Goal: Task Accomplishment & Management: Complete application form

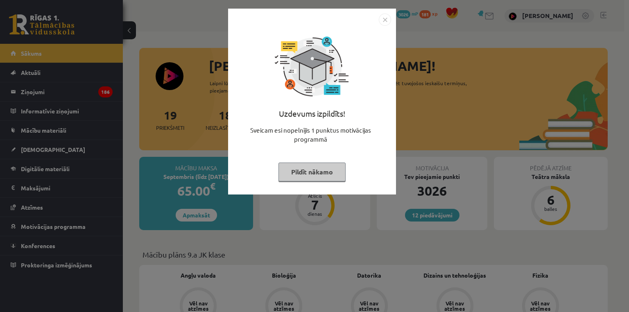
click at [71, 152] on div "Uzdevums izpildīts! Sveicam esi nopelnījis 1 punktus motivācijas programmā Pild…" at bounding box center [314, 156] width 629 height 312
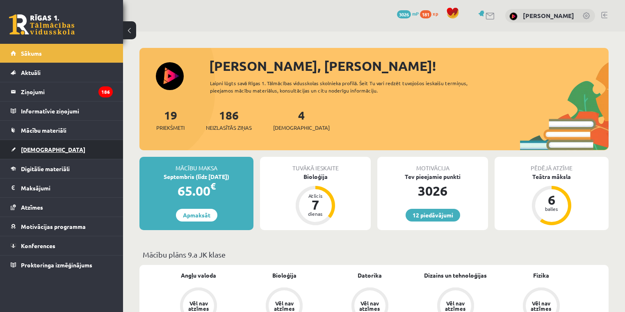
click at [41, 151] on span "[DEMOGRAPHIC_DATA]" at bounding box center [53, 149] width 64 height 7
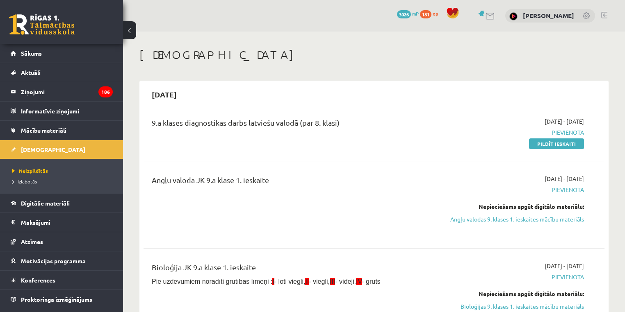
click at [562, 223] on div "[DATE] - [DATE] [GEOGRAPHIC_DATA] Nepieciešams apgūt digitālo materiālu: Angļu …" at bounding box center [516, 205] width 148 height 61
click at [557, 221] on link "Angļu valodas 9. klases 1. ieskaites mācību materiāls" at bounding box center [516, 219] width 136 height 9
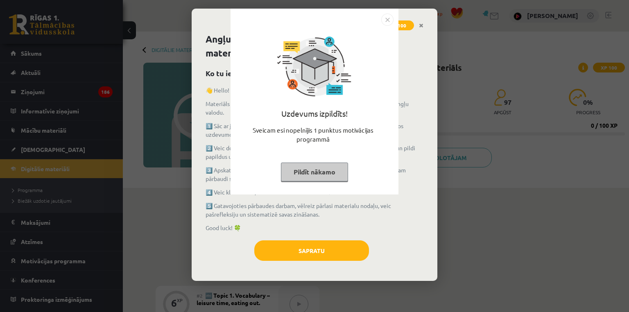
click at [629, 205] on div "Uzdevums izpildīts! Sveicam esi nopelnījis 1 punktus motivācijas programmā Pild…" at bounding box center [314, 156] width 629 height 312
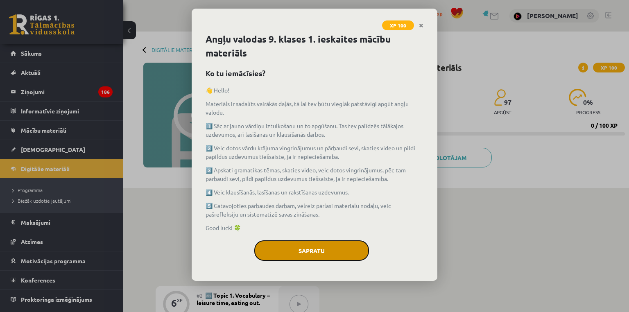
click at [330, 241] on button "Sapratu" at bounding box center [311, 251] width 115 height 20
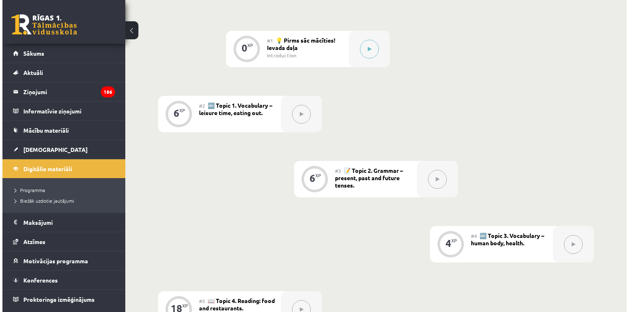
scroll to position [189, 0]
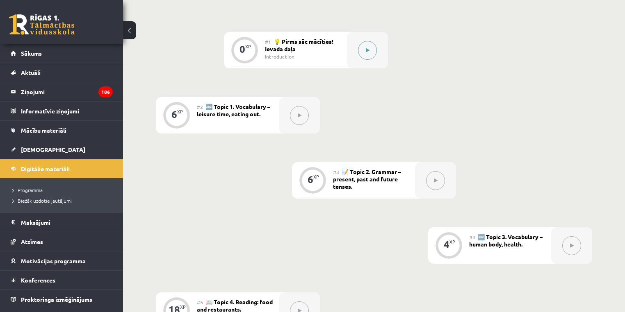
click at [370, 41] on button at bounding box center [367, 50] width 19 height 19
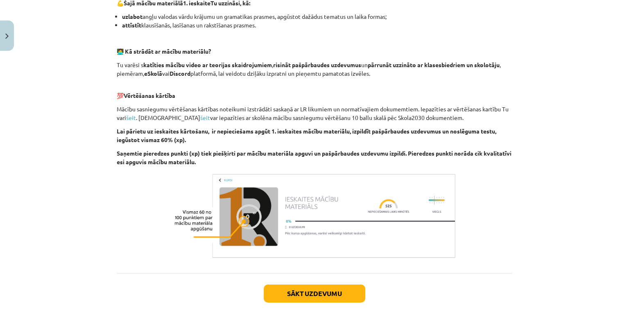
scroll to position [513, 0]
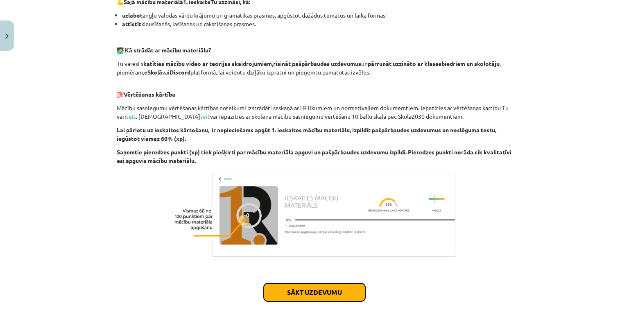
click at [318, 292] on button "Sākt uzdevumu" at bounding box center [315, 293] width 102 height 18
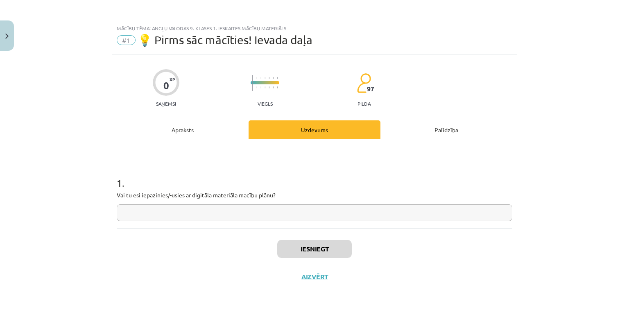
scroll to position [0, 0]
click at [260, 208] on input "text" at bounding box center [315, 212] width 396 height 17
click at [183, 221] on input "text" at bounding box center [315, 212] width 396 height 17
type input "**"
drag, startPoint x: 348, startPoint y: 250, endPoint x: 343, endPoint y: 250, distance: 4.6
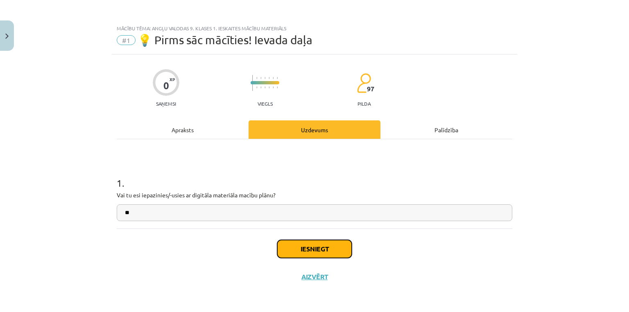
click at [344, 250] on button "Iesniegt" at bounding box center [314, 249] width 75 height 18
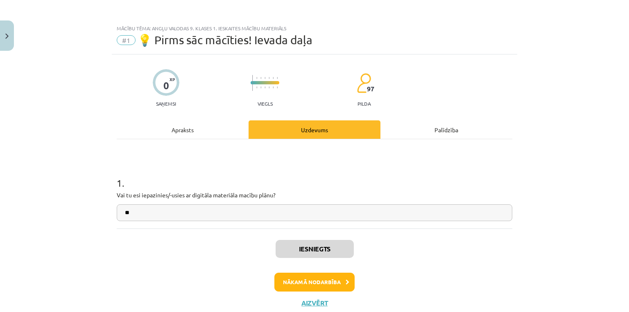
click at [341, 272] on div "Iesniegts Nākamā nodarbība Aizvērt" at bounding box center [315, 271] width 396 height 84
click at [344, 276] on button "Nākamā nodarbība" at bounding box center [315, 282] width 80 height 19
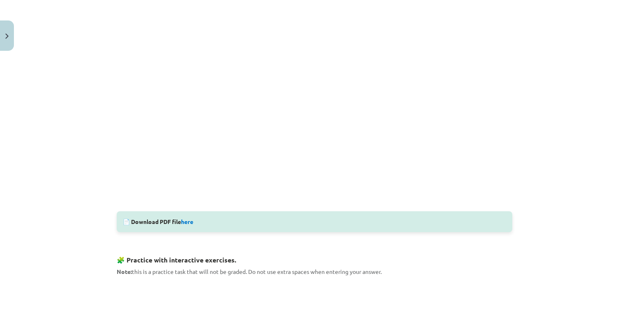
scroll to position [239, 0]
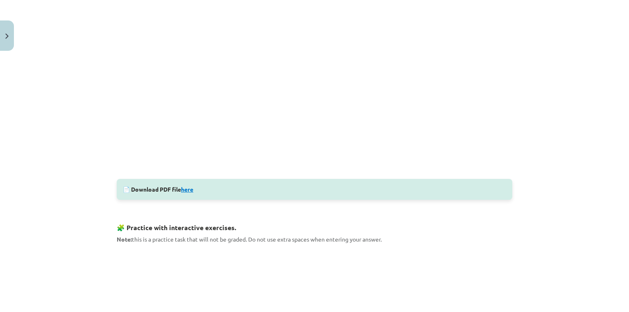
click at [181, 188] on link "here" at bounding box center [187, 189] width 12 height 7
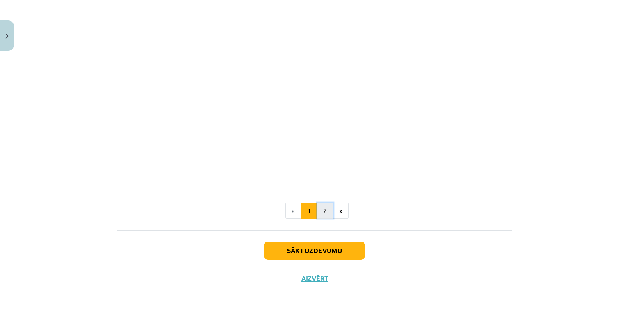
click at [324, 211] on button "2" at bounding box center [325, 211] width 16 height 16
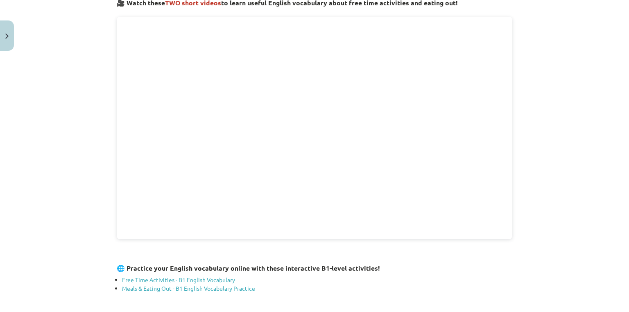
scroll to position [146, 0]
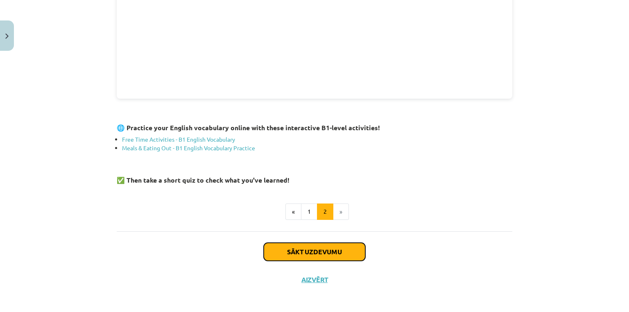
click at [337, 246] on button "Sākt uzdevumu" at bounding box center [315, 252] width 102 height 18
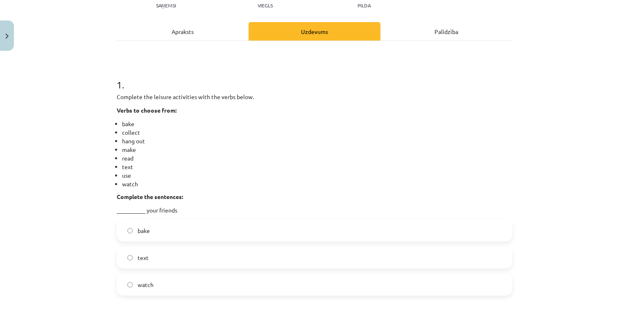
scroll to position [189, 0]
click at [298, 121] on li "bake" at bounding box center [317, 124] width 391 height 9
click at [149, 268] on label "text" at bounding box center [315, 258] width 394 height 20
click at [221, 231] on label "bake" at bounding box center [315, 230] width 394 height 20
drag, startPoint x: 155, startPoint y: 228, endPoint x: 134, endPoint y: 228, distance: 20.9
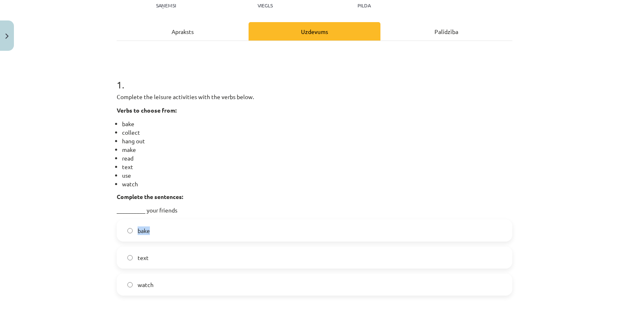
click at [134, 228] on label "bake" at bounding box center [315, 230] width 394 height 20
click at [157, 269] on div "bake text watch" at bounding box center [315, 258] width 396 height 76
click at [152, 266] on label "text" at bounding box center [315, 258] width 394 height 20
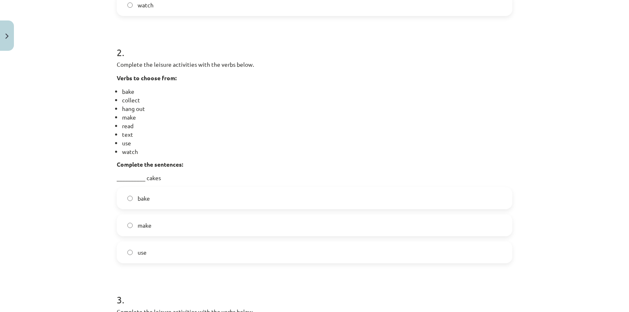
scroll to position [380, 0]
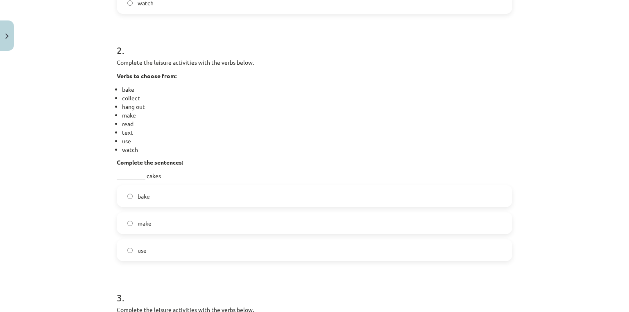
click at [138, 195] on span "bake" at bounding box center [144, 196] width 12 height 9
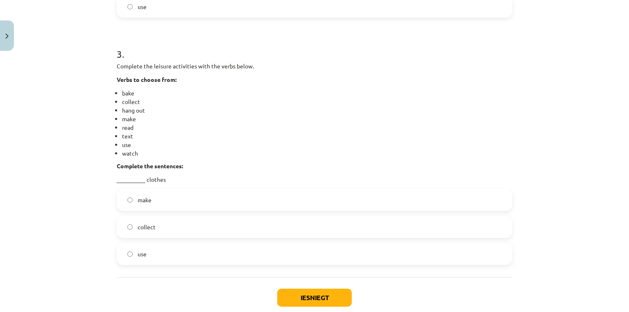
scroll to position [625, 0]
click at [188, 252] on label "use" at bounding box center [315, 253] width 394 height 20
click at [305, 286] on div "Iesniegt Aizvērt" at bounding box center [315, 305] width 396 height 57
click at [310, 290] on button "Iesniegt" at bounding box center [314, 297] width 75 height 18
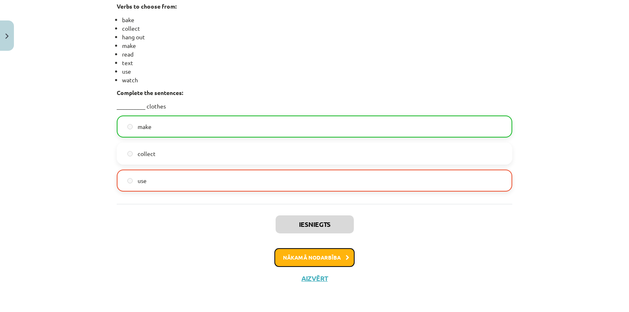
click at [333, 262] on button "Nākamā nodarbība" at bounding box center [315, 257] width 80 height 19
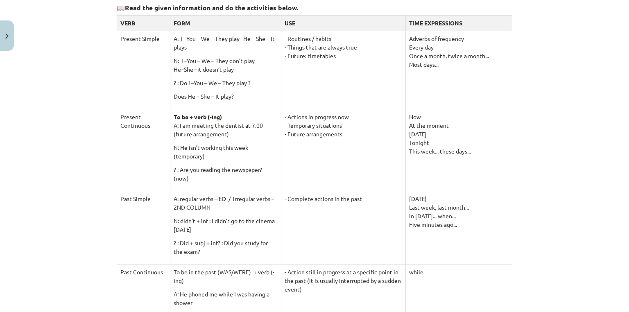
scroll to position [151, 0]
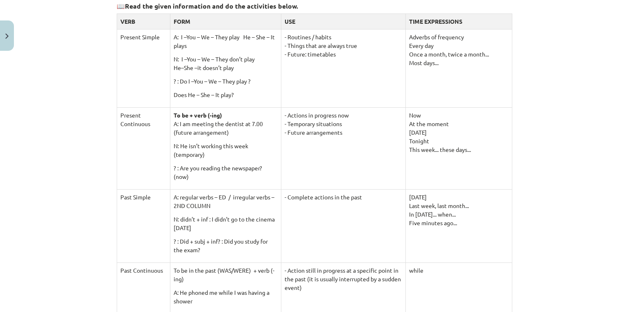
click at [393, 143] on td "- Actions in progress now - Temporary situations - Future arrangements" at bounding box center [343, 148] width 125 height 82
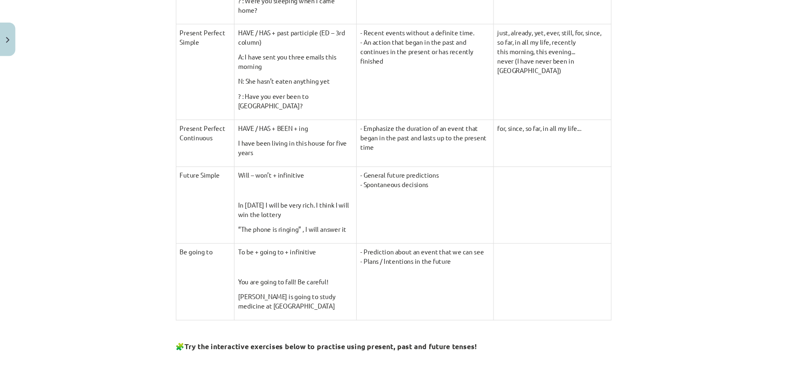
scroll to position [189, 0]
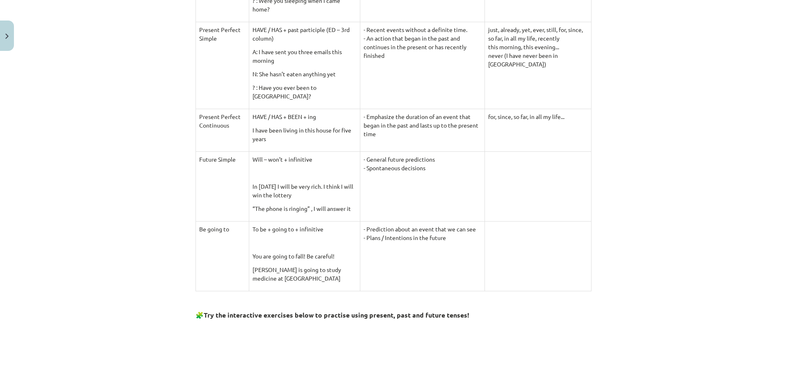
drag, startPoint x: 629, startPoint y: 8, endPoint x: 610, endPoint y: 243, distance: 235.6
click at [444, 179] on td "- General future predictions - Spontaneous decisions" at bounding box center [422, 186] width 125 height 70
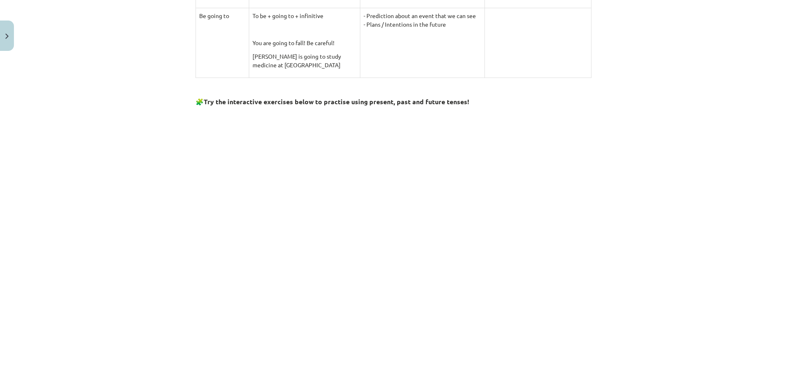
scroll to position [804, 0]
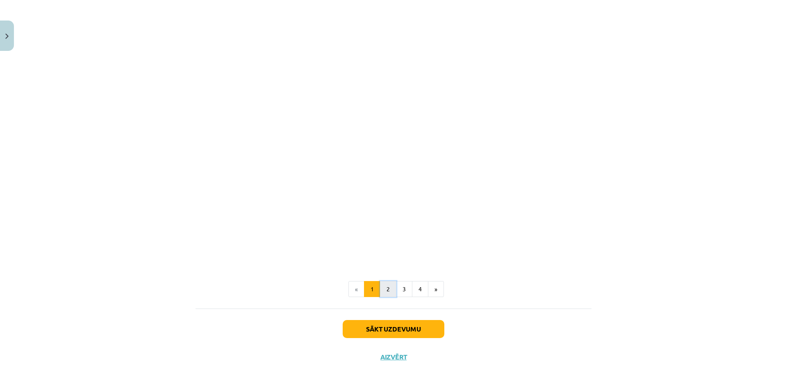
click at [385, 288] on button "2" at bounding box center [388, 289] width 16 height 16
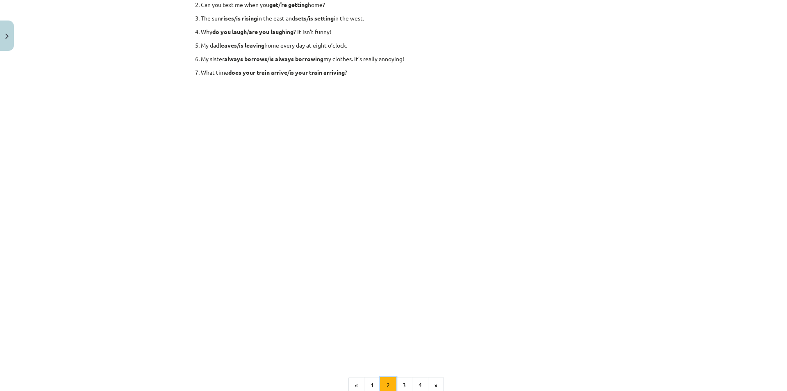
scroll to position [46, 0]
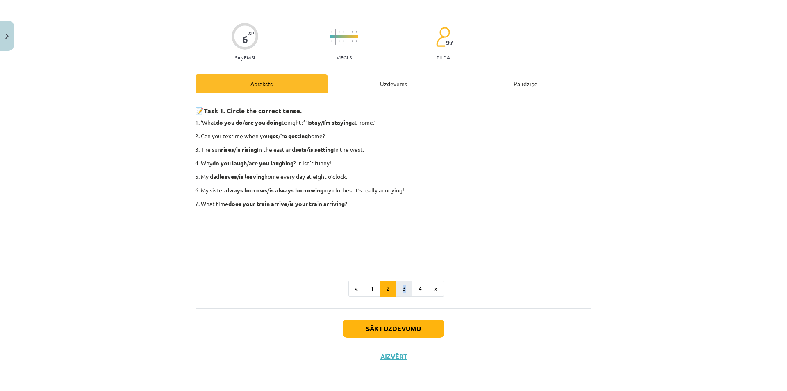
click at [400, 295] on div "📝 Task 1. Circle the correct tense. ‘What do you do / are you doing tonight?’ ‘…" at bounding box center [393, 200] width 396 height 215
click at [406, 290] on button "3" at bounding box center [404, 288] width 16 height 16
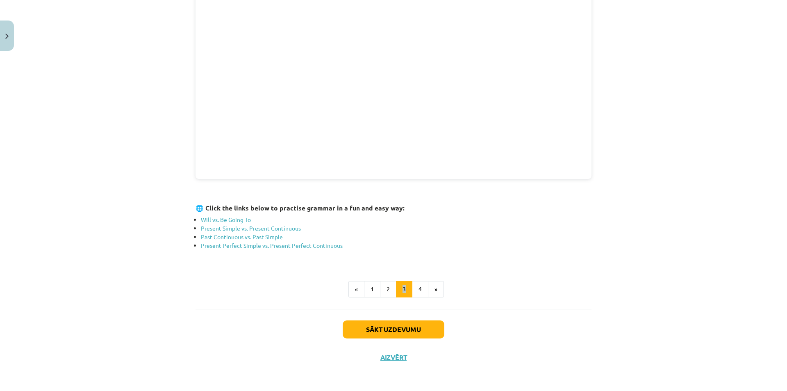
scroll to position [51, 0]
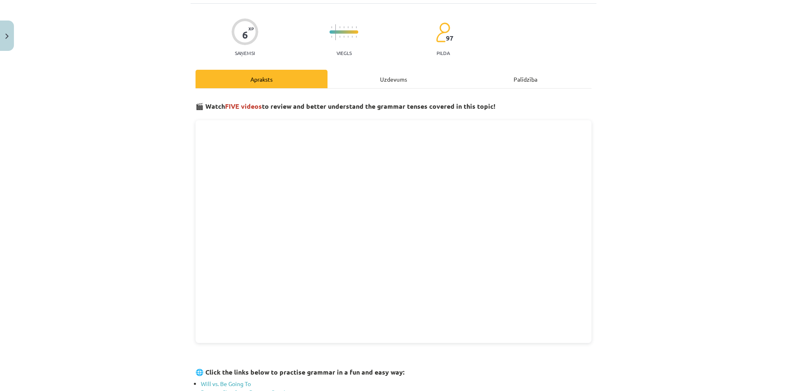
click at [384, 83] on div "Uzdevums" at bounding box center [393, 79] width 132 height 18
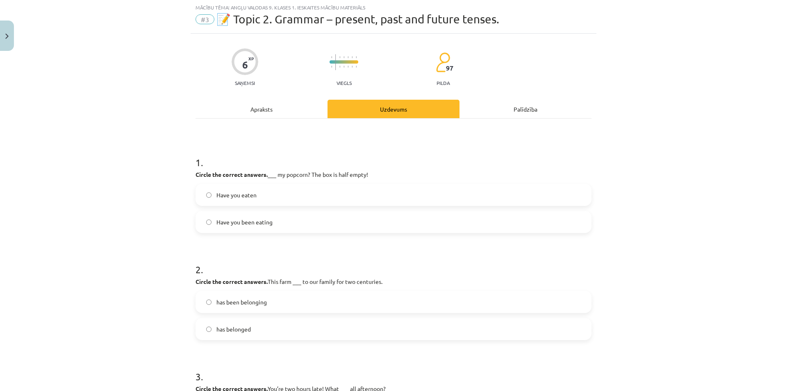
scroll to position [20, 0]
click at [257, 128] on div "1 . Circle the correct answers. ___ my popcorn? The box is half empty! Have you…" at bounding box center [393, 289] width 396 height 341
click at [258, 121] on div "1 . Circle the correct answers. ___ my popcorn? The box is half empty! Have you…" at bounding box center [393, 289] width 396 height 341
click at [255, 107] on div "Apraksts" at bounding box center [261, 109] width 132 height 18
